Goal: Task Accomplishment & Management: Use online tool/utility

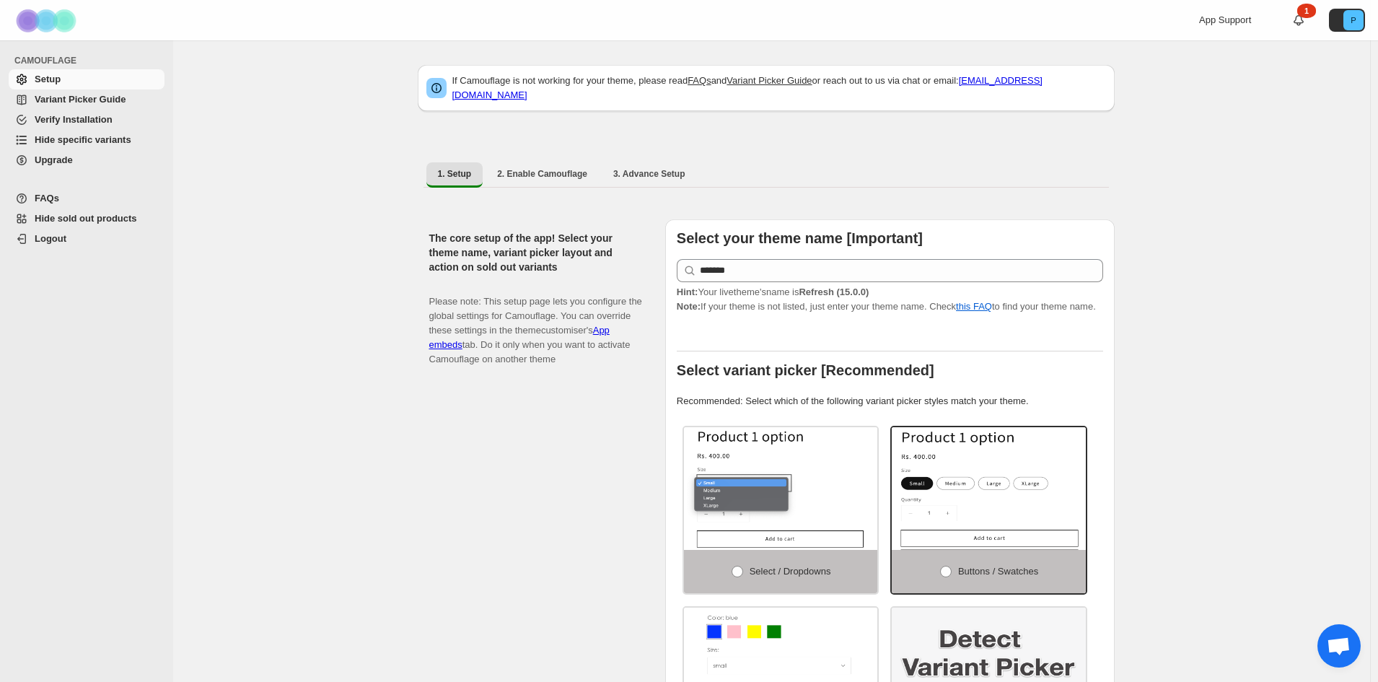
click at [74, 97] on span "Variant Picker Guide" at bounding box center [80, 99] width 91 height 11
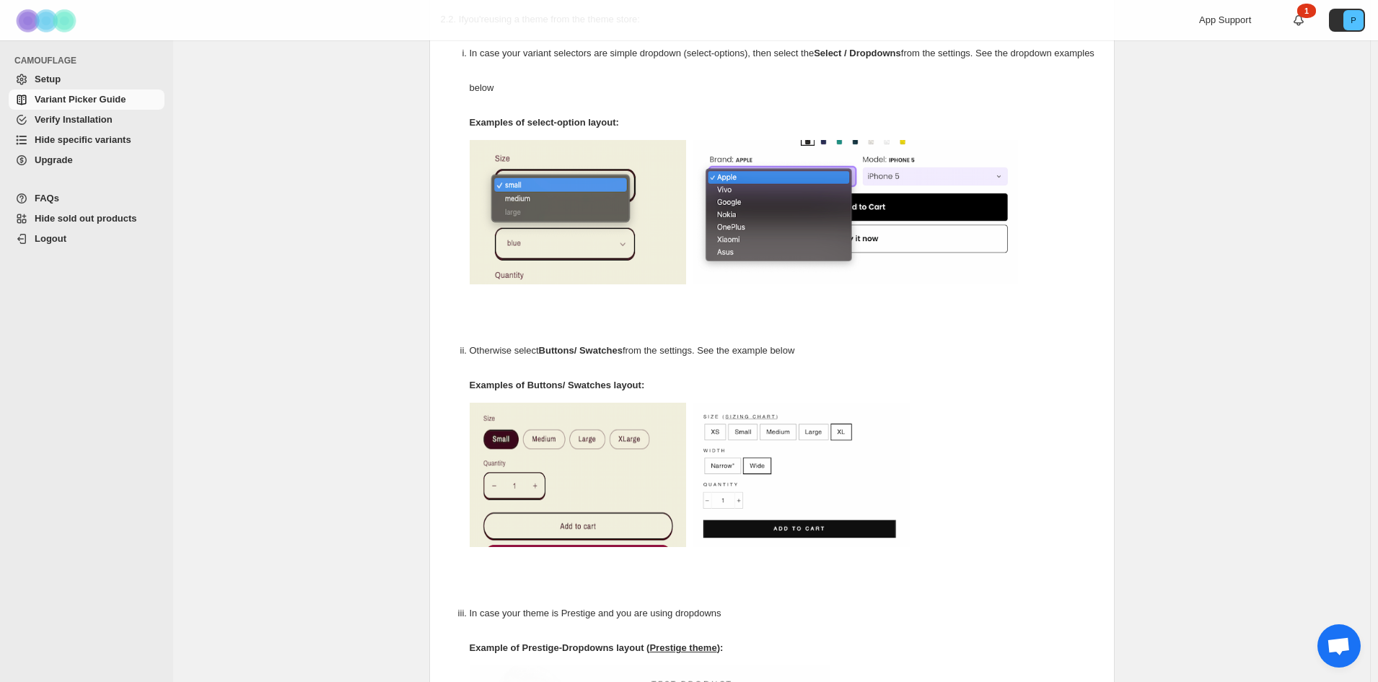
scroll to position [216, 0]
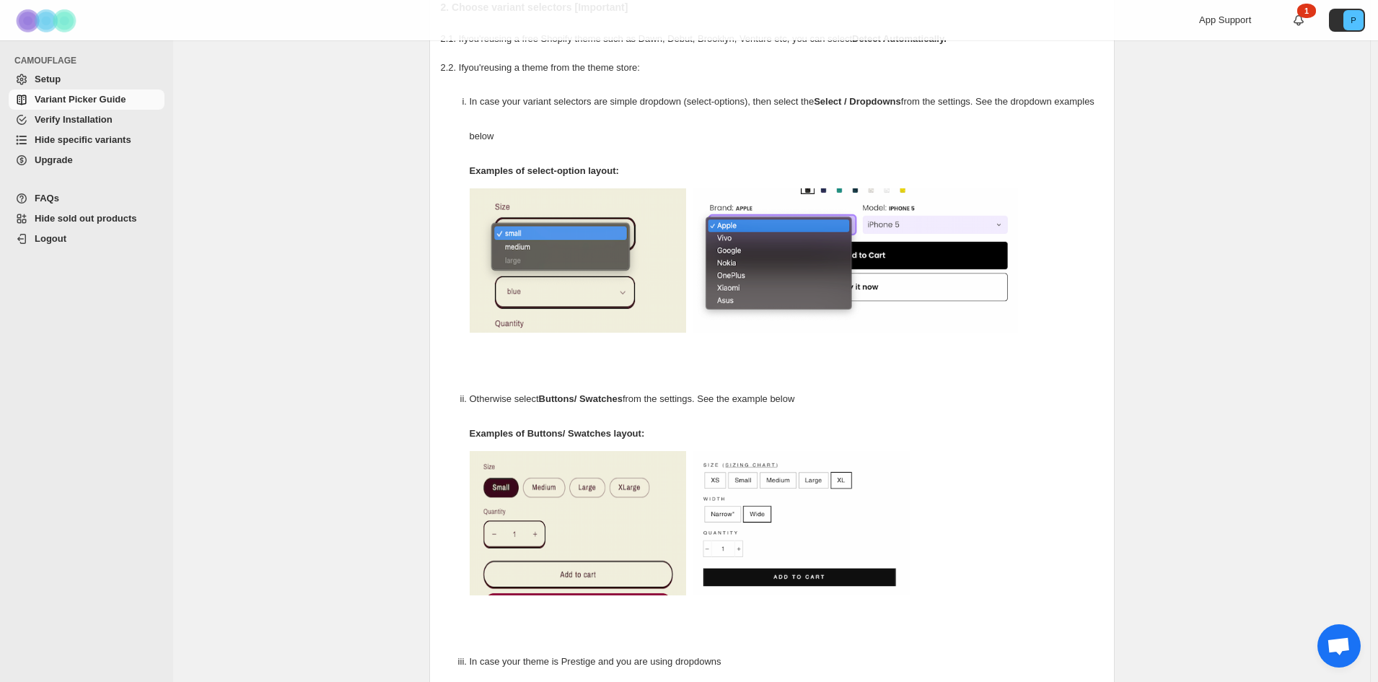
click at [91, 143] on span "Hide specific variants" at bounding box center [83, 139] width 97 height 11
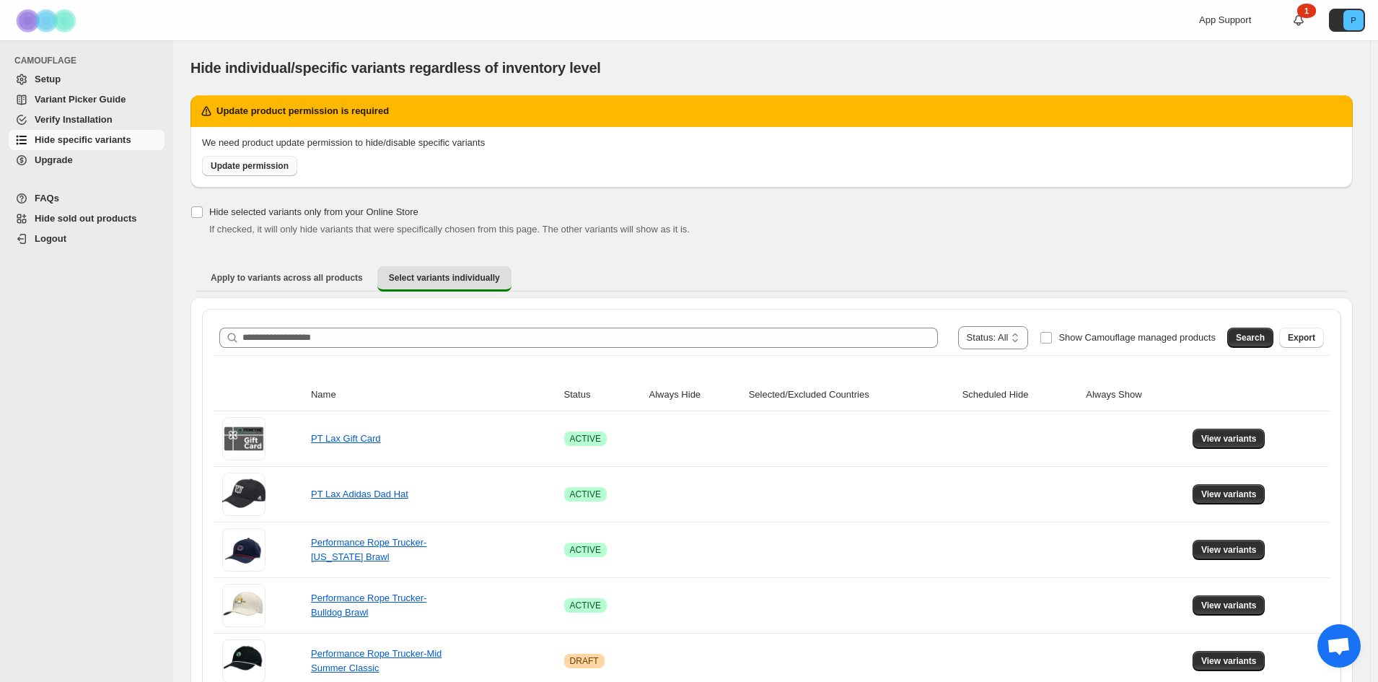
click at [245, 165] on span "Update permission" at bounding box center [250, 166] width 78 height 12
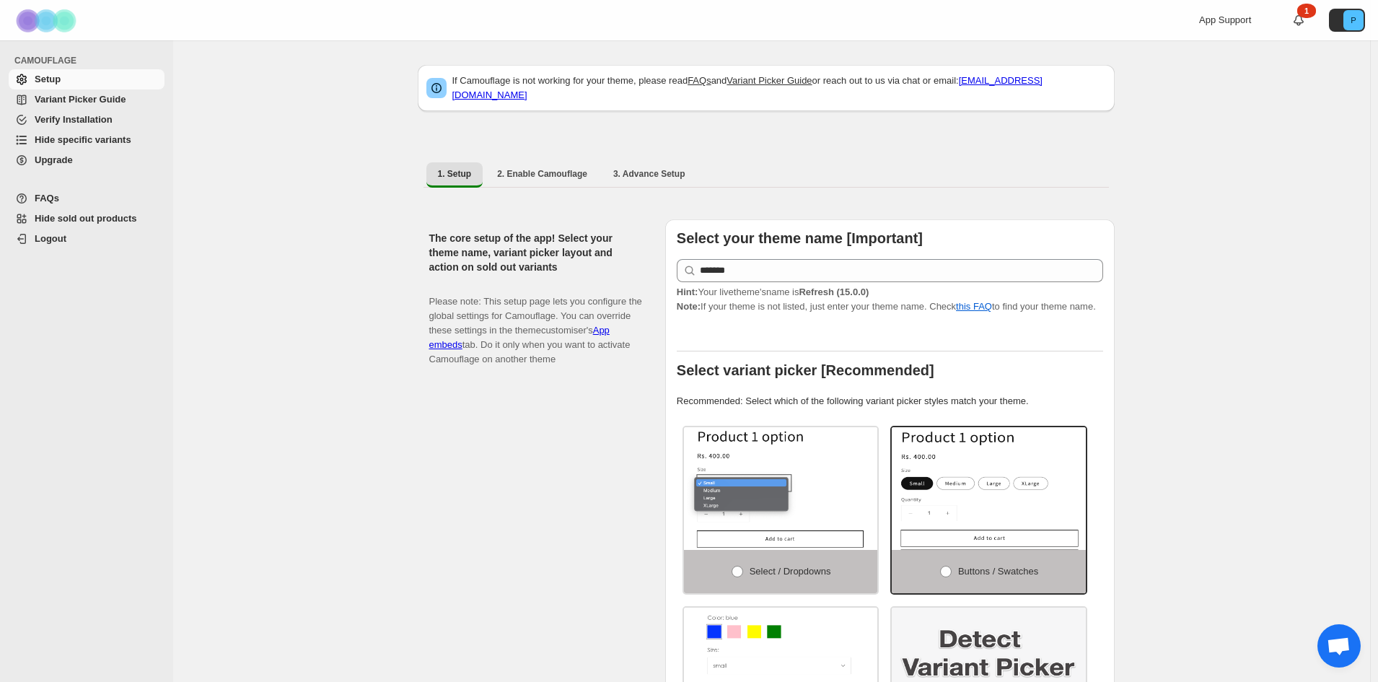
click at [81, 141] on span "Hide specific variants" at bounding box center [83, 139] width 97 height 11
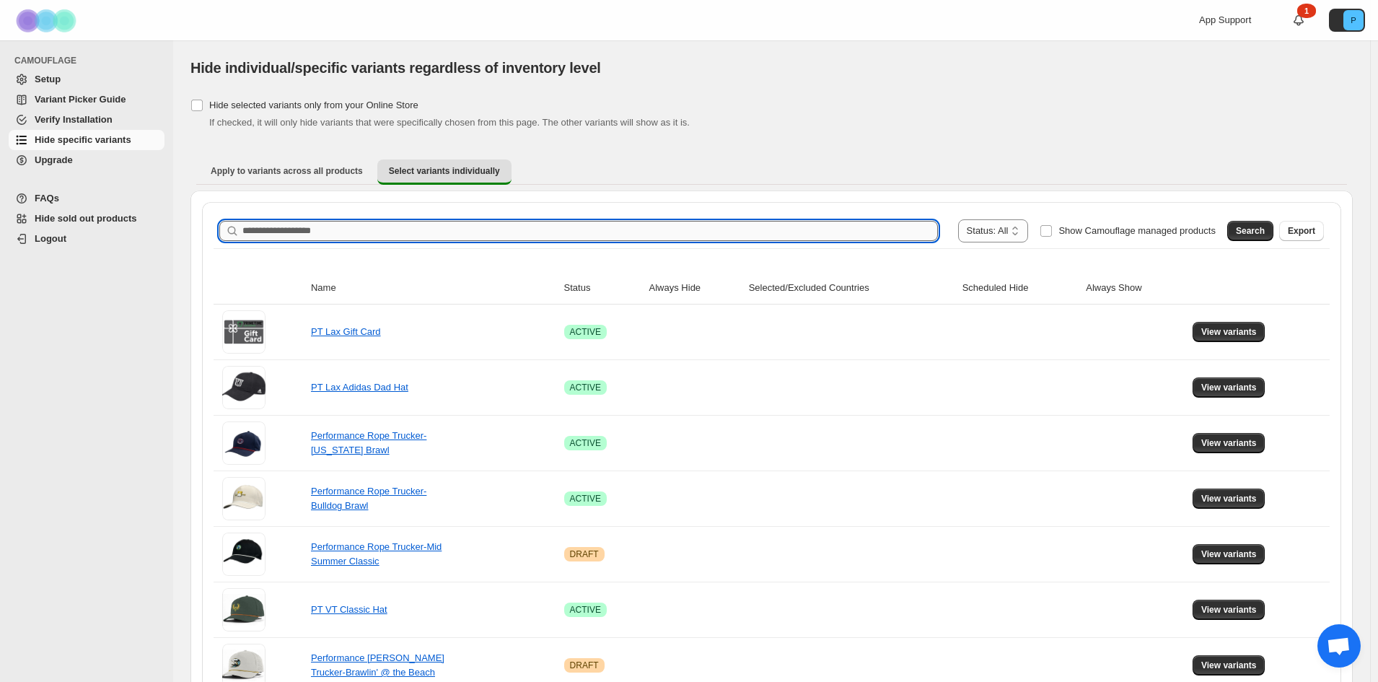
click at [391, 225] on input "Search product name" at bounding box center [589, 231] width 695 height 20
type input "**********"
click at [1243, 229] on button "Search" at bounding box center [1250, 231] width 46 height 20
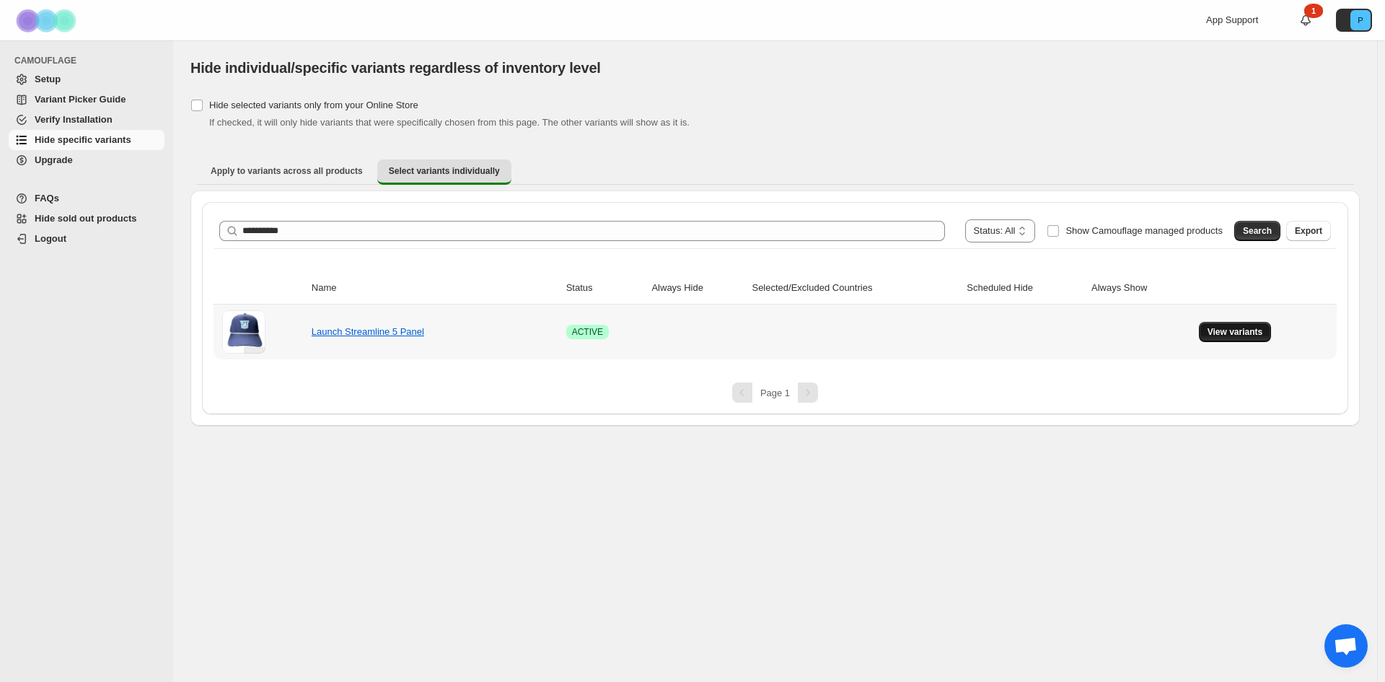
click at [1244, 331] on span "View variants" at bounding box center [1235, 332] width 56 height 12
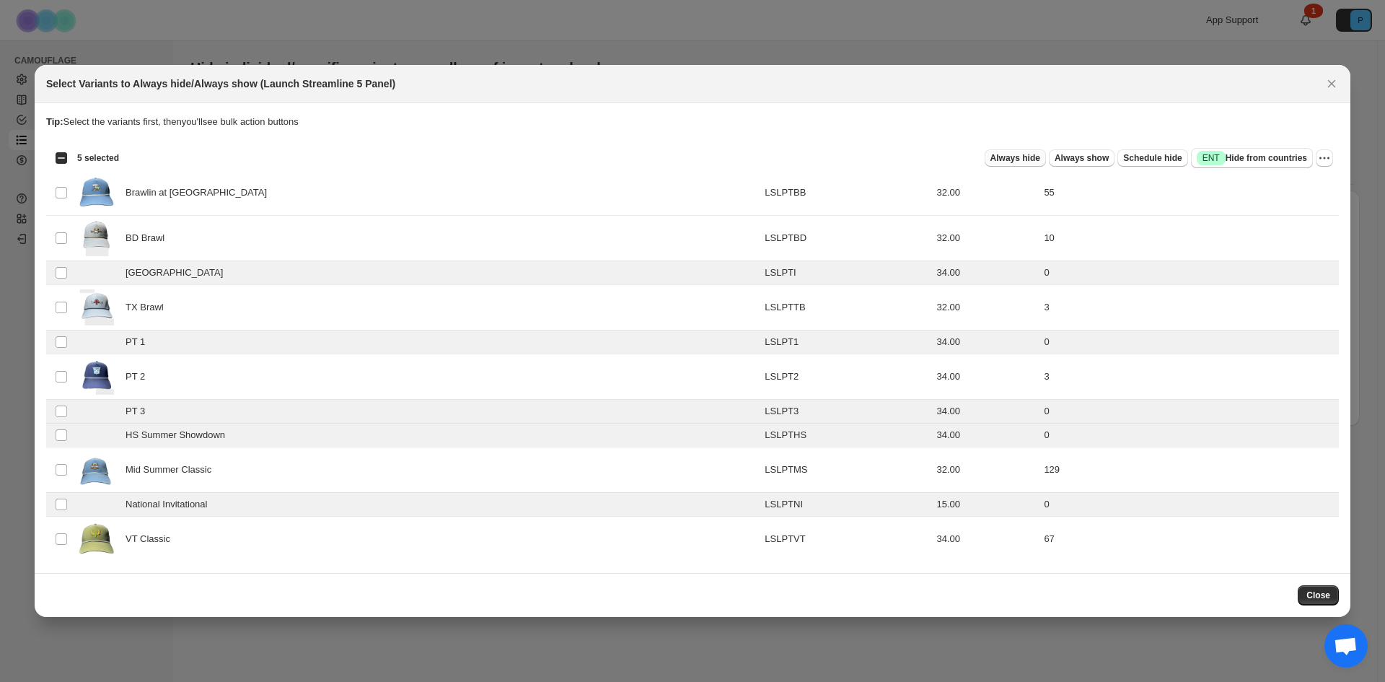
click at [1037, 159] on span "Always hide" at bounding box center [1015, 158] width 50 height 12
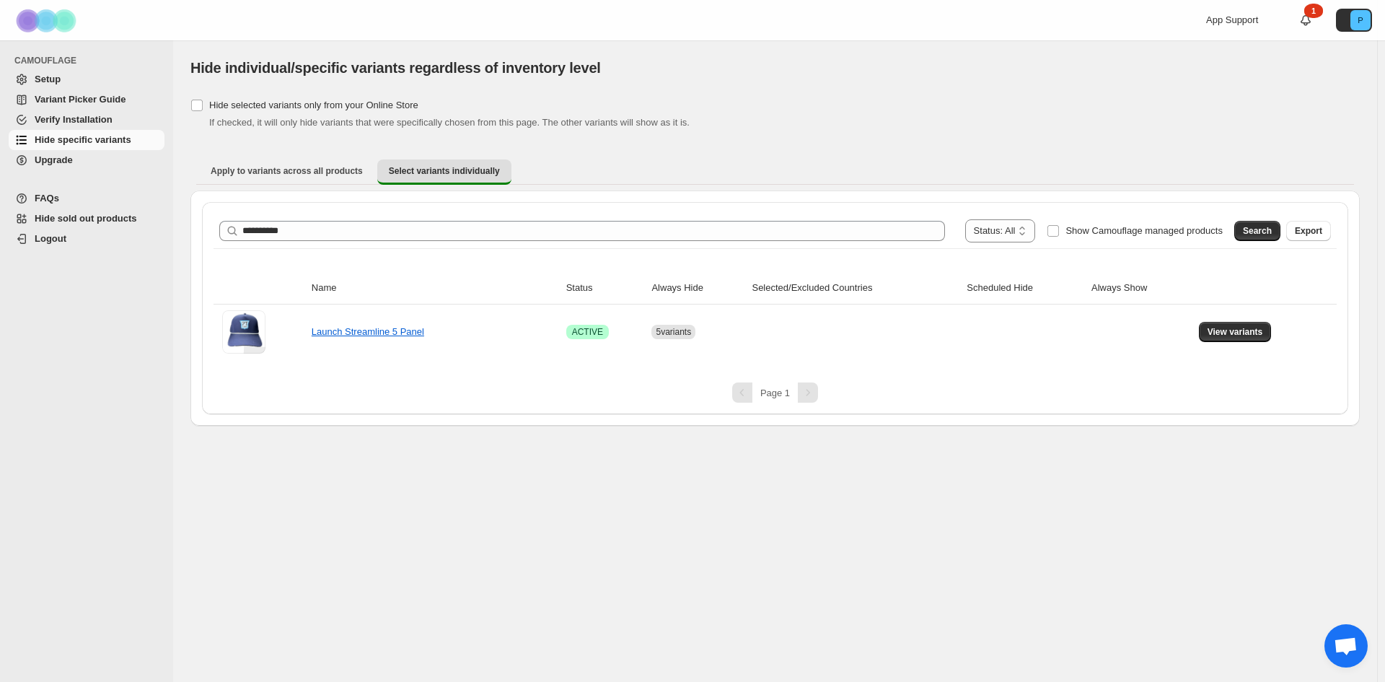
click at [95, 224] on span "Hide sold out products" at bounding box center [98, 218] width 127 height 14
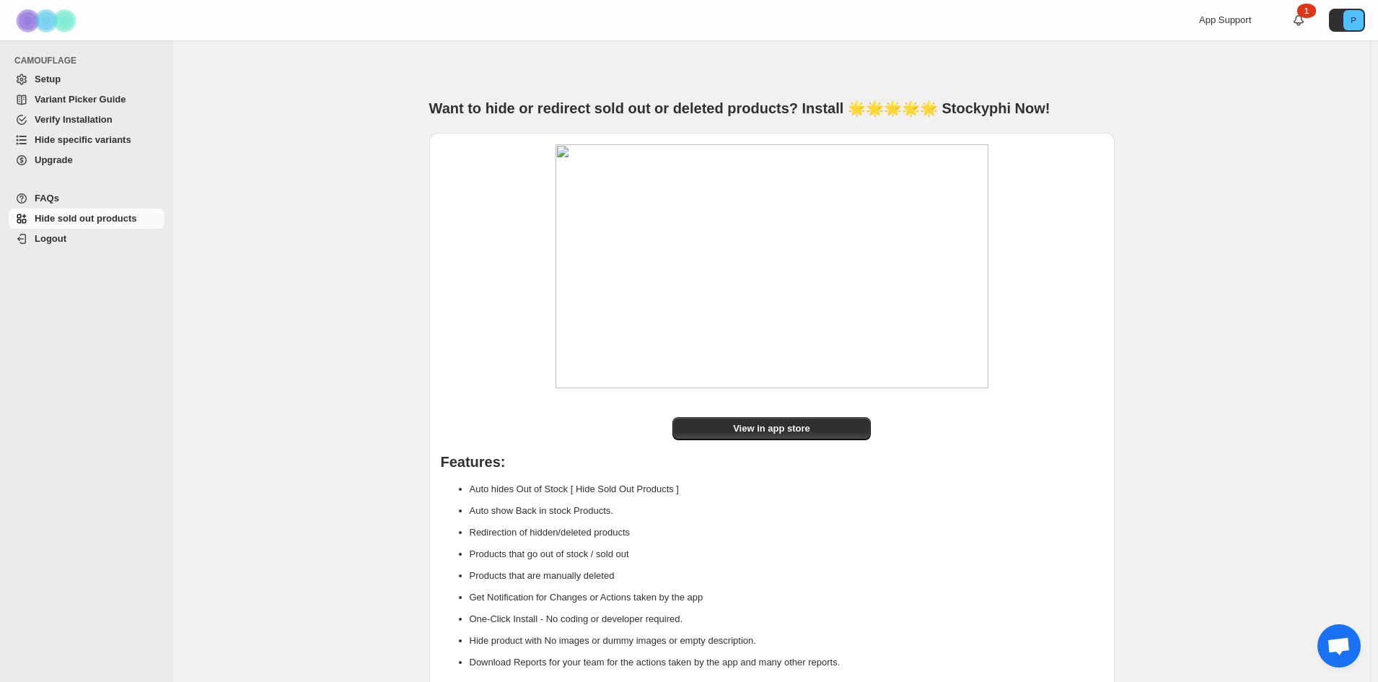
scroll to position [36, 0]
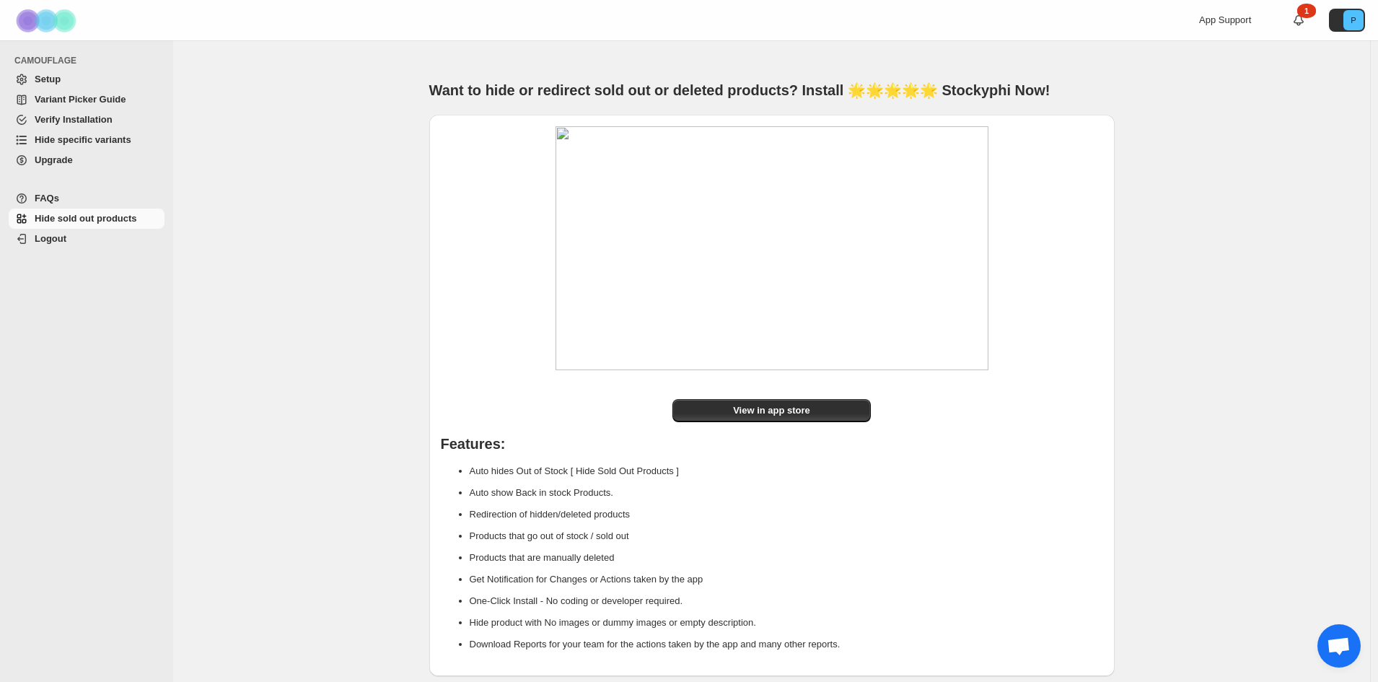
click at [54, 82] on span "Setup" at bounding box center [48, 79] width 26 height 11
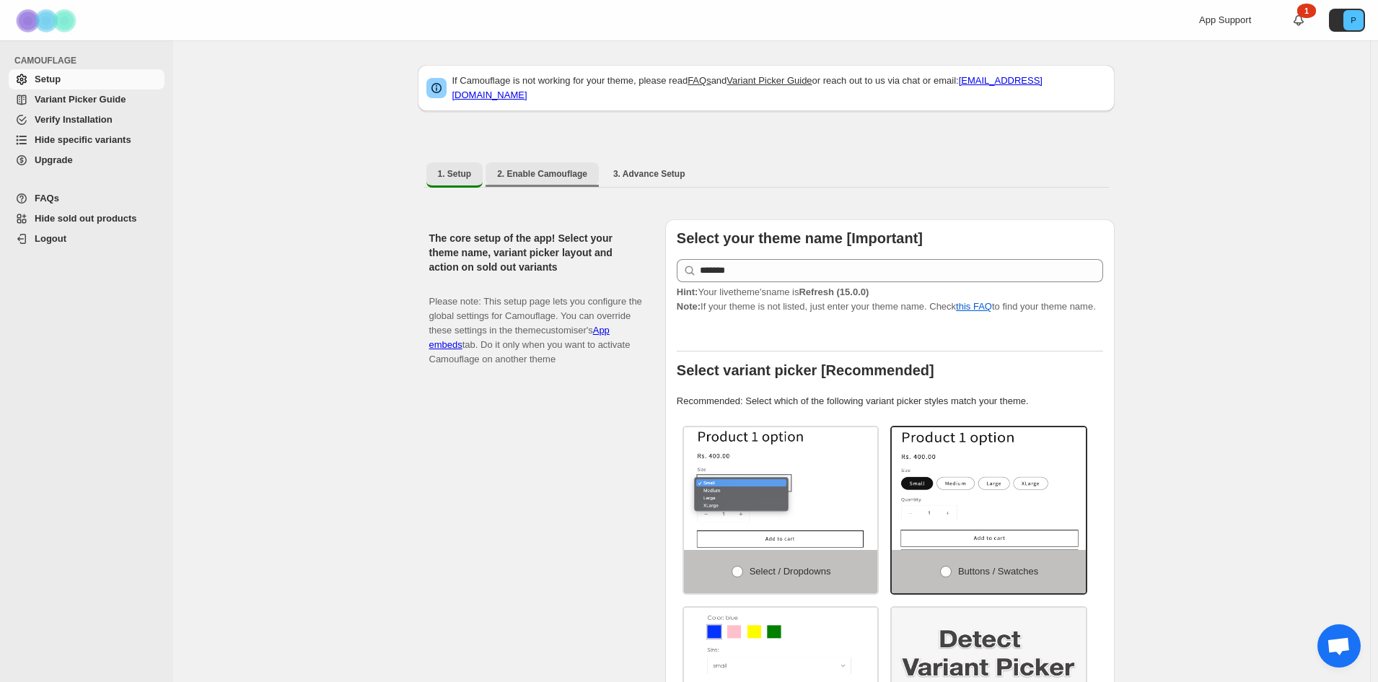
click at [530, 168] on span "2. Enable Camouflage" at bounding box center [542, 174] width 90 height 12
select select "**********"
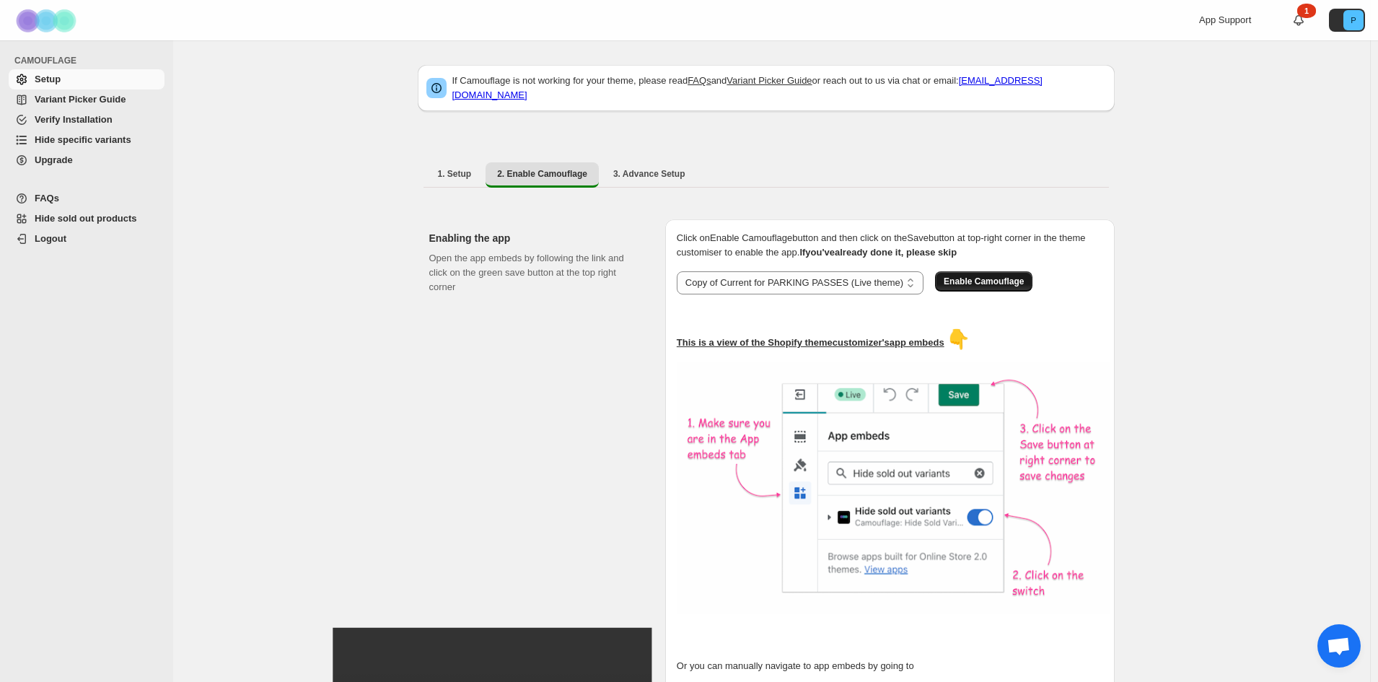
click at [988, 276] on span "Enable Camouflage" at bounding box center [983, 282] width 80 height 12
